Goal: Task Accomplishment & Management: Manage account settings

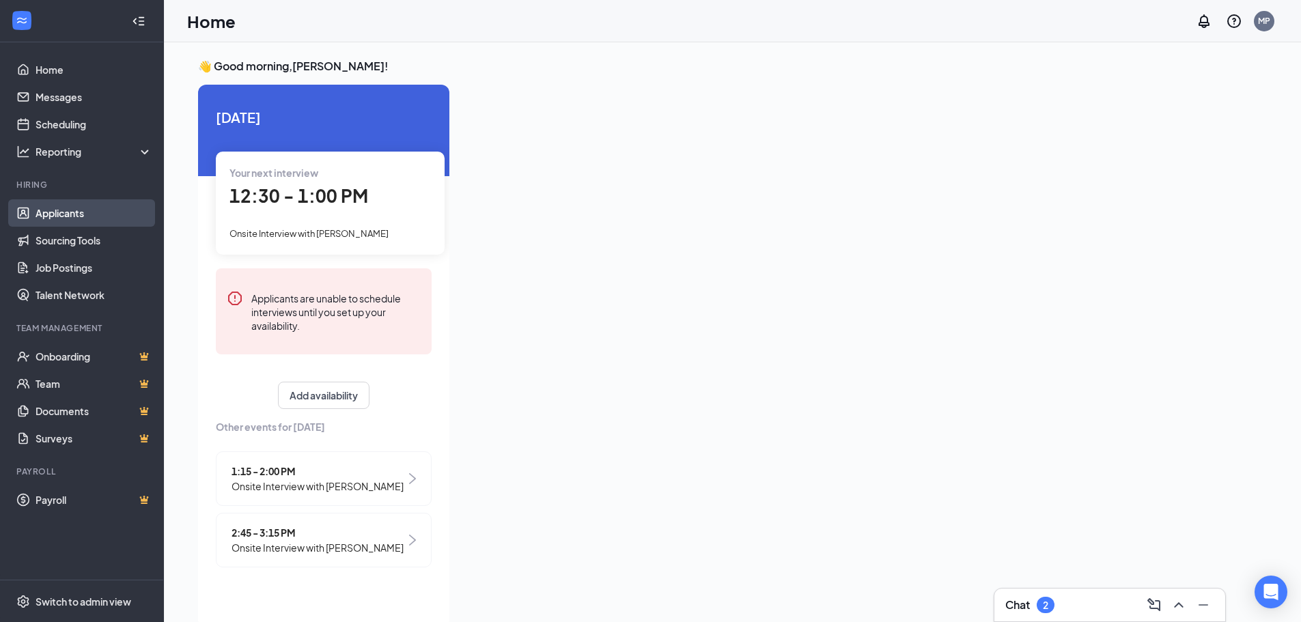
click at [114, 205] on link "Applicants" at bounding box center [94, 212] width 117 height 27
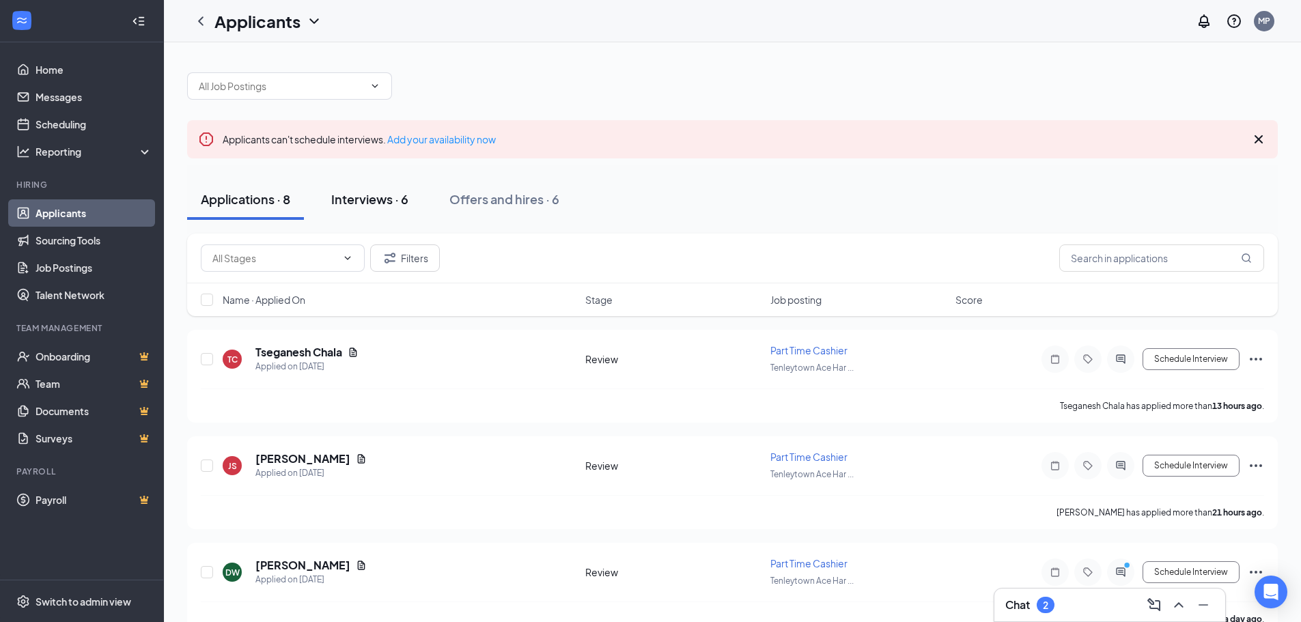
click at [388, 212] on button "Interviews · 6" at bounding box center [369, 199] width 104 height 41
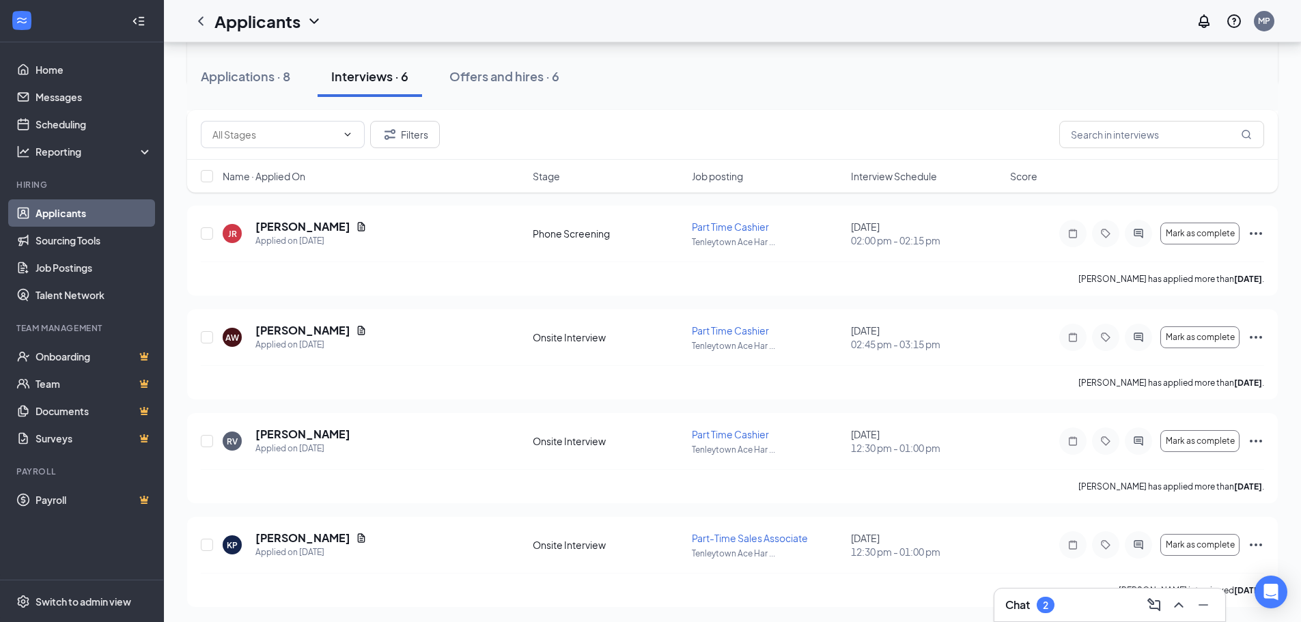
scroll to position [333, 0]
click at [714, 433] on span "Part Time Cashier" at bounding box center [730, 433] width 77 height 12
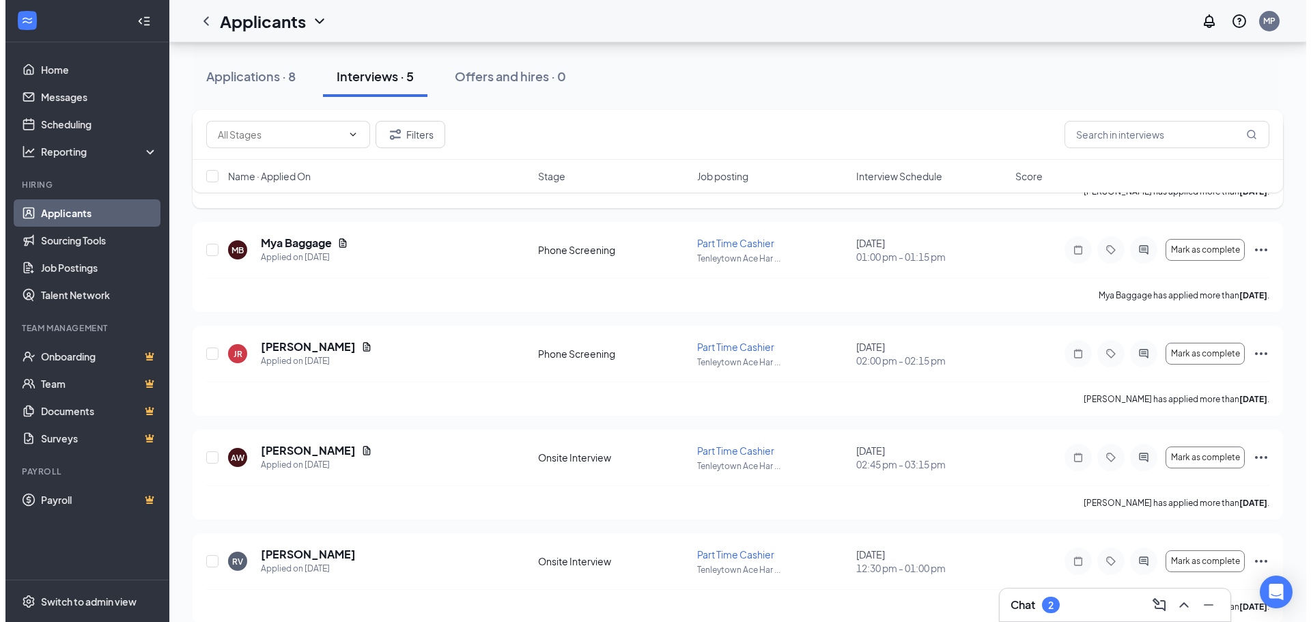
scroll to position [257, 0]
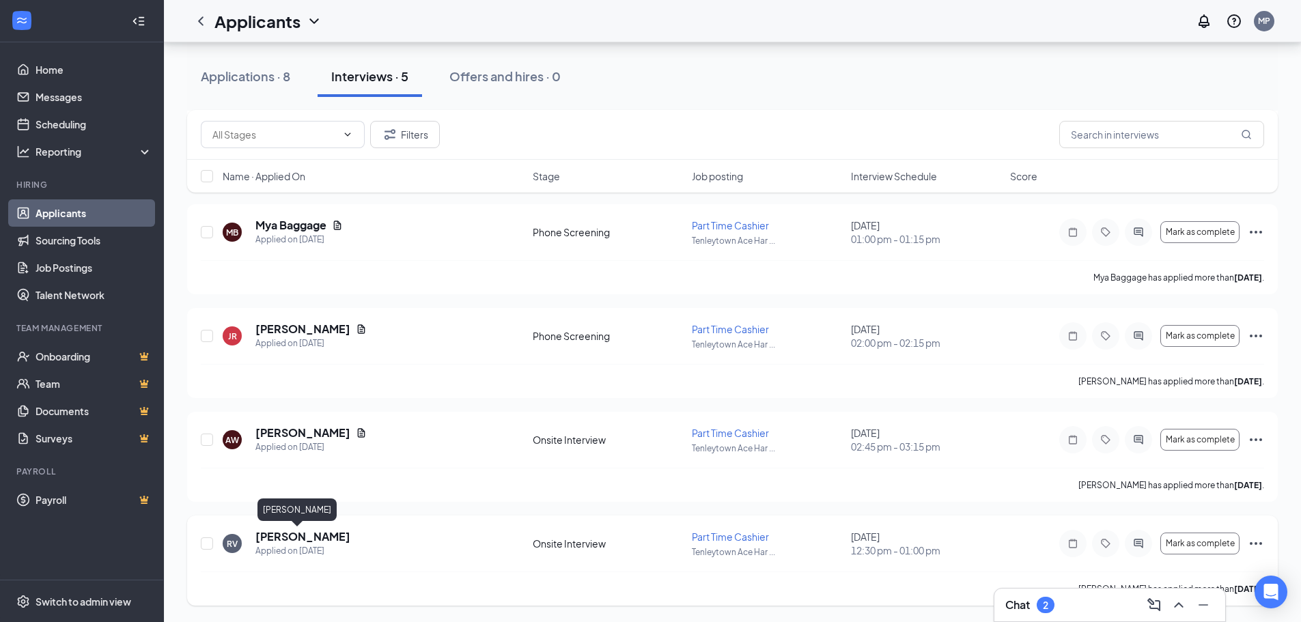
click at [280, 533] on h5 "[PERSON_NAME]" at bounding box center [302, 536] width 95 height 15
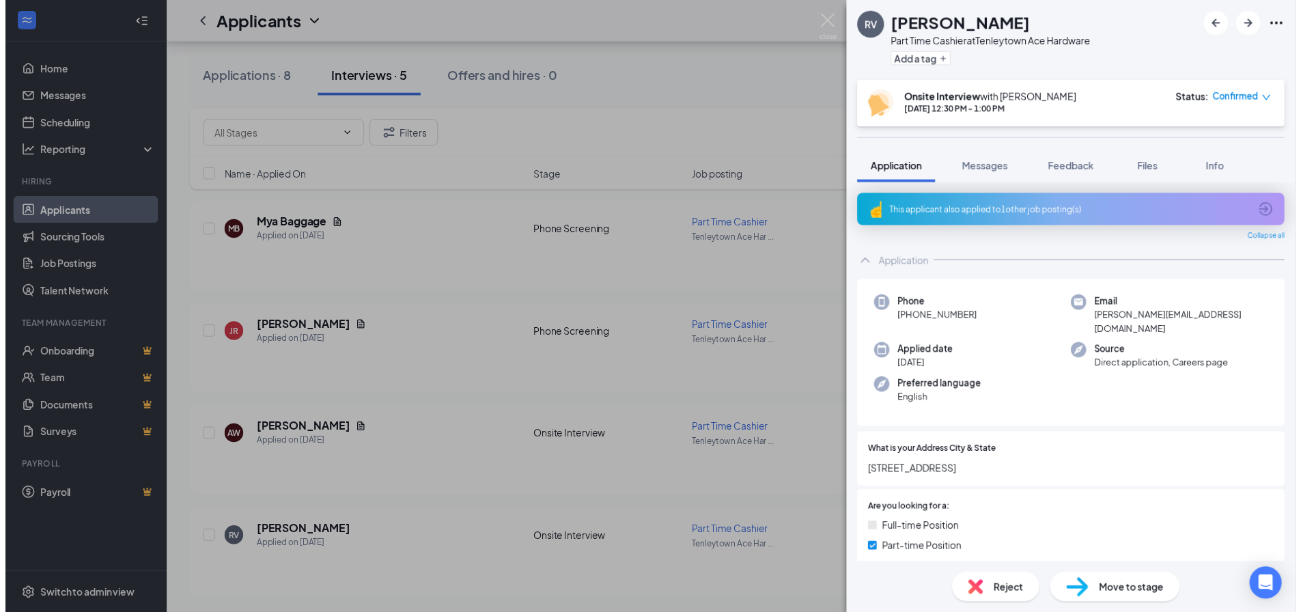
scroll to position [205, 0]
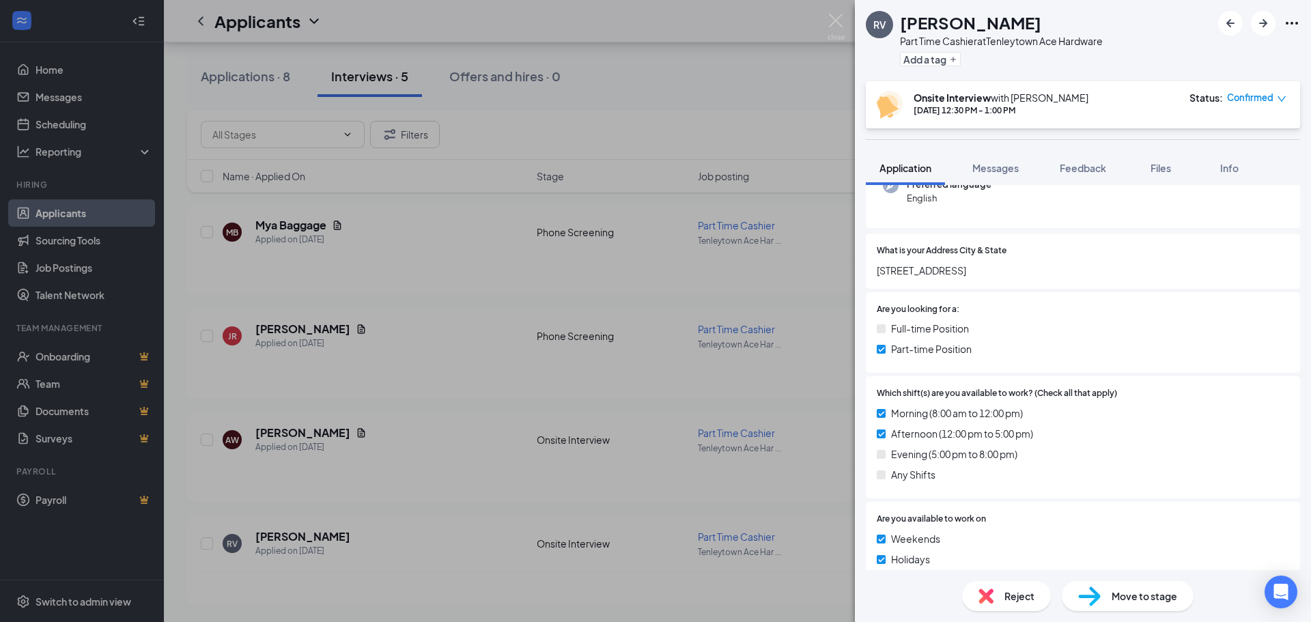
click at [961, 263] on span "[STREET_ADDRESS]" at bounding box center [1083, 270] width 412 height 15
drag, startPoint x: 965, startPoint y: 259, endPoint x: 859, endPoint y: 251, distance: 106.8
click at [859, 251] on div "This applicant also applied to 1 other job posting(s) Collapse all Application …" at bounding box center [1083, 377] width 456 height 385
click at [952, 248] on div "What is your Address City & State [STREET_ADDRESS]" at bounding box center [1083, 260] width 412 height 33
drag, startPoint x: 972, startPoint y: 253, endPoint x: 879, endPoint y: 253, distance: 92.2
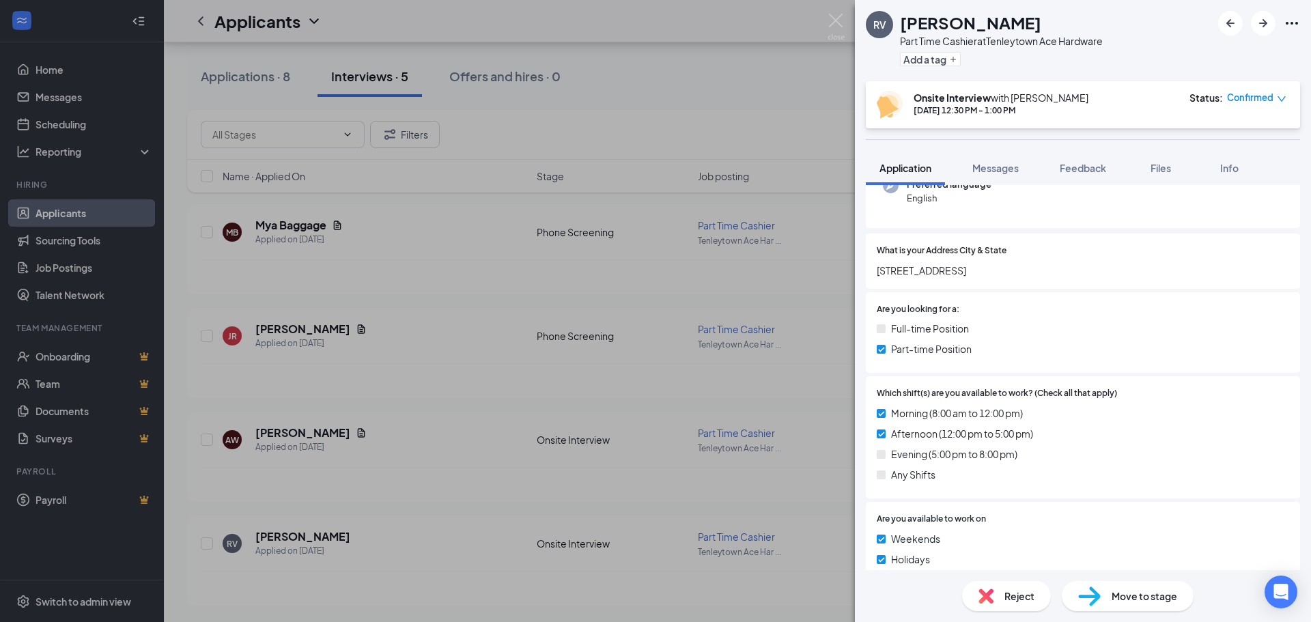
click at [879, 263] on span "[STREET_ADDRESS]" at bounding box center [1083, 270] width 412 height 15
copy span "[STREET_ADDRESS]"
click at [791, 92] on div "RV [PERSON_NAME] Part Time Cashier at [GEOGRAPHIC_DATA] Ace Hardware Add a tag …" at bounding box center [655, 311] width 1311 height 622
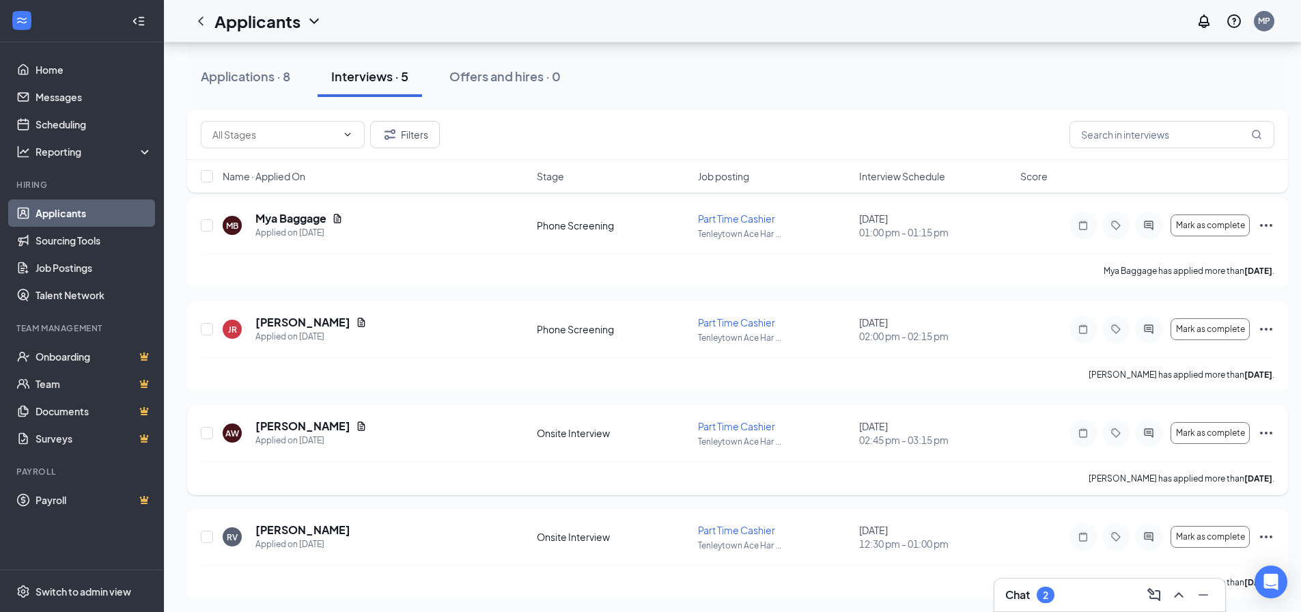
scroll to position [267, 0]
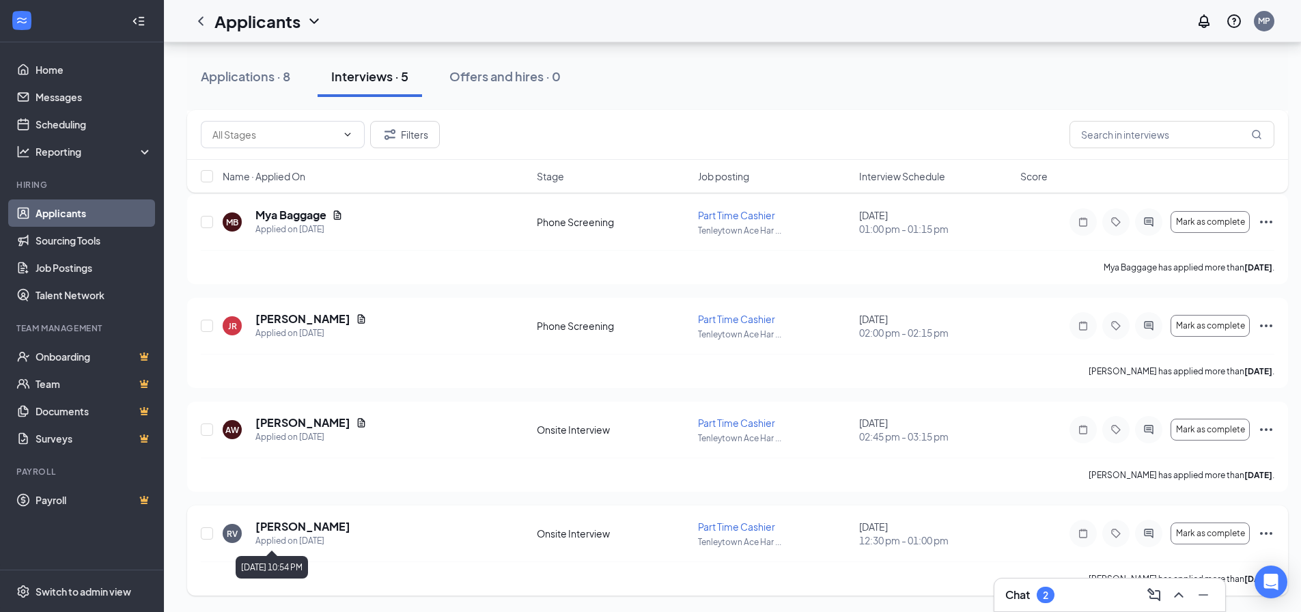
click at [292, 539] on div "Applied on [DATE]" at bounding box center [302, 541] width 95 height 14
click at [296, 531] on h5 "[PERSON_NAME]" at bounding box center [302, 526] width 95 height 15
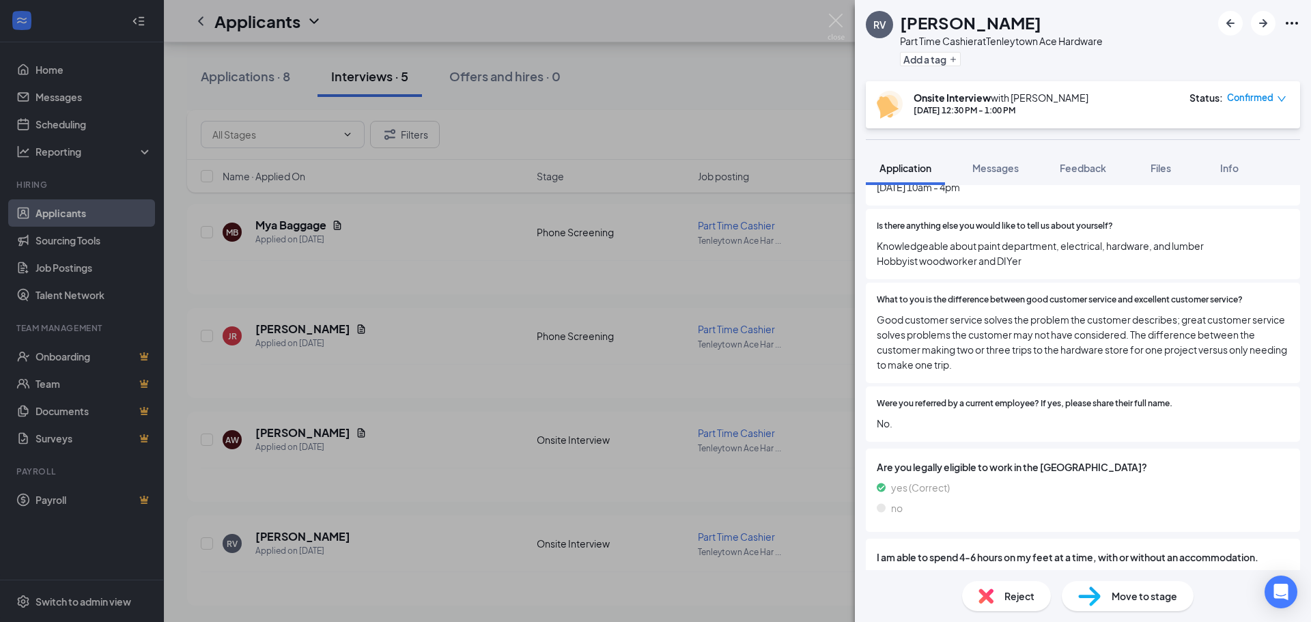
scroll to position [819, 0]
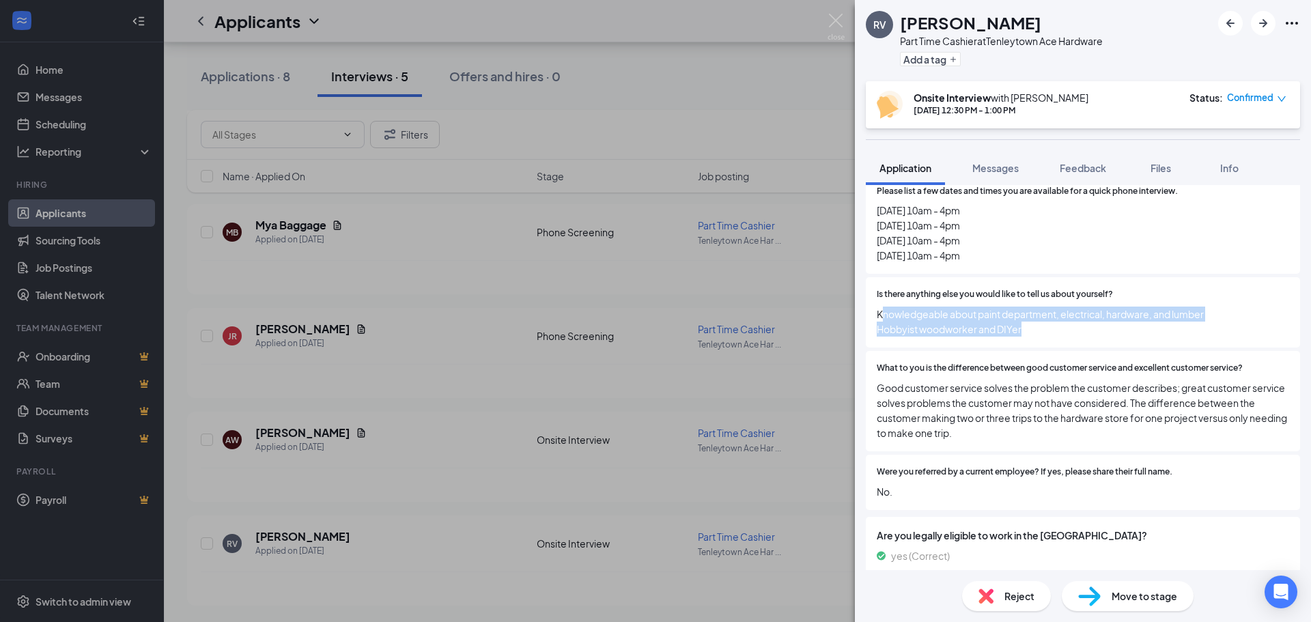
drag, startPoint x: 882, startPoint y: 298, endPoint x: 1052, endPoint y: 311, distance: 170.5
click at [1052, 311] on span "Knowledgeable about paint department, electrical, hardware, and lumber Hobbyist…" at bounding box center [1083, 322] width 412 height 30
drag, startPoint x: 875, startPoint y: 300, endPoint x: 1103, endPoint y: 348, distance: 233.0
click at [1103, 348] on div "What is your Address City & State [STREET_ADDRESS] Are you looking for a: Full-…" at bounding box center [1083, 66] width 434 height 894
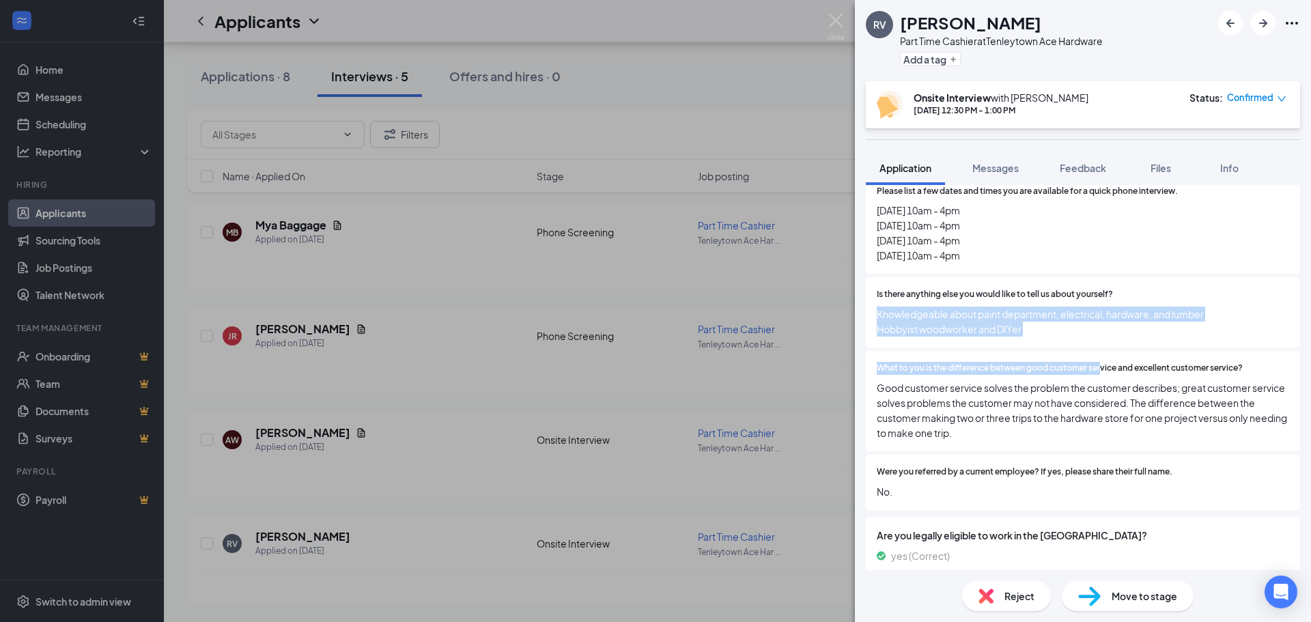
click at [1103, 362] on span "What to you is the difference between good customer service and excellent custo…" at bounding box center [1060, 368] width 366 height 13
drag, startPoint x: 885, startPoint y: 298, endPoint x: 1082, endPoint y: 322, distance: 198.7
click at [1082, 322] on span "Knowledgeable about paint department, electrical, hardware, and lumber Hobbyist…" at bounding box center [1083, 322] width 412 height 30
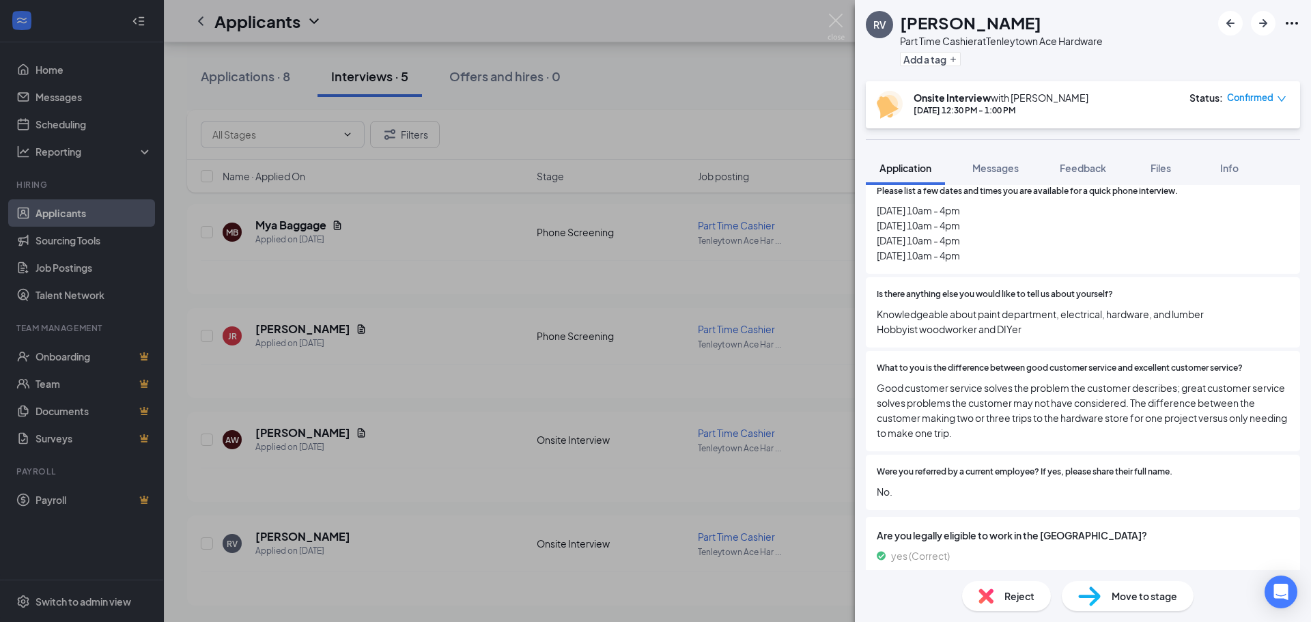
click at [1040, 307] on span "Knowledgeable about paint department, electrical, hardware, and lumber Hobbyist…" at bounding box center [1083, 322] width 412 height 30
drag, startPoint x: 1040, startPoint y: 306, endPoint x: 1032, endPoint y: 316, distance: 12.7
click at [1032, 316] on span "Knowledgeable about paint department, electrical, hardware, and lumber Hobbyist…" at bounding box center [1083, 322] width 412 height 30
